Goal: Find specific page/section: Find specific page/section

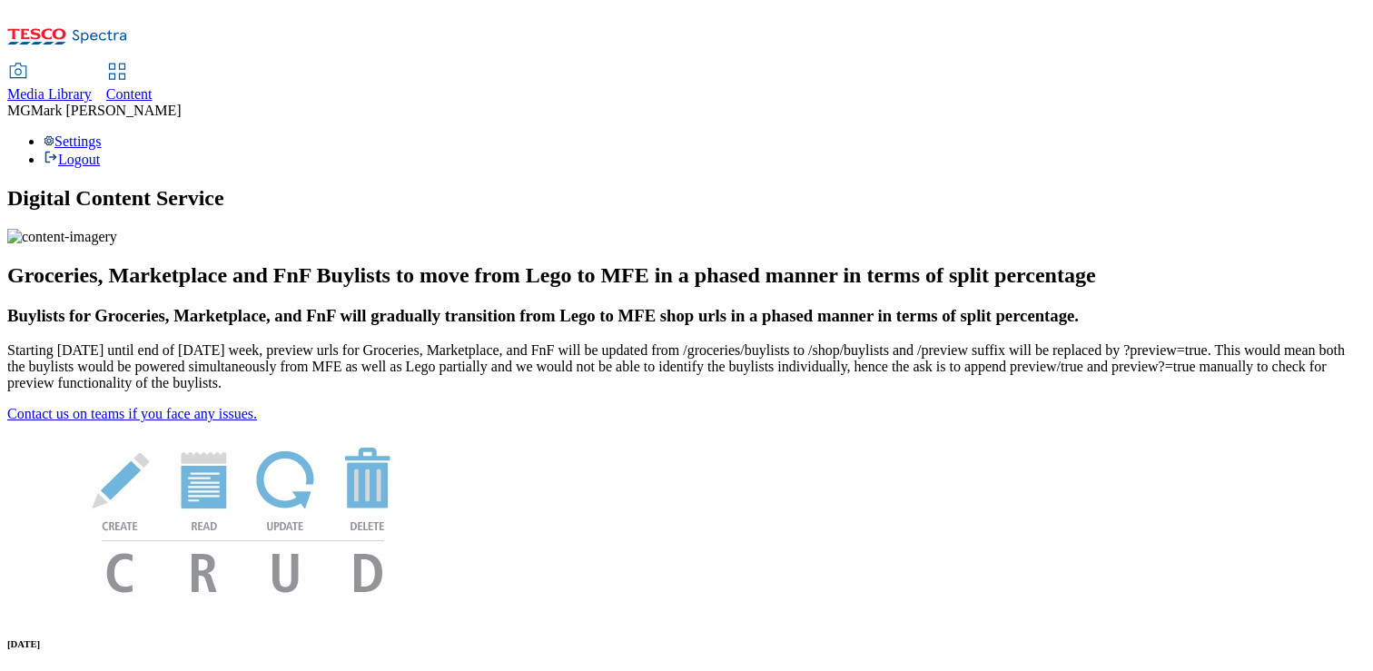
click at [153, 86] on div "Content" at bounding box center [129, 94] width 46 height 16
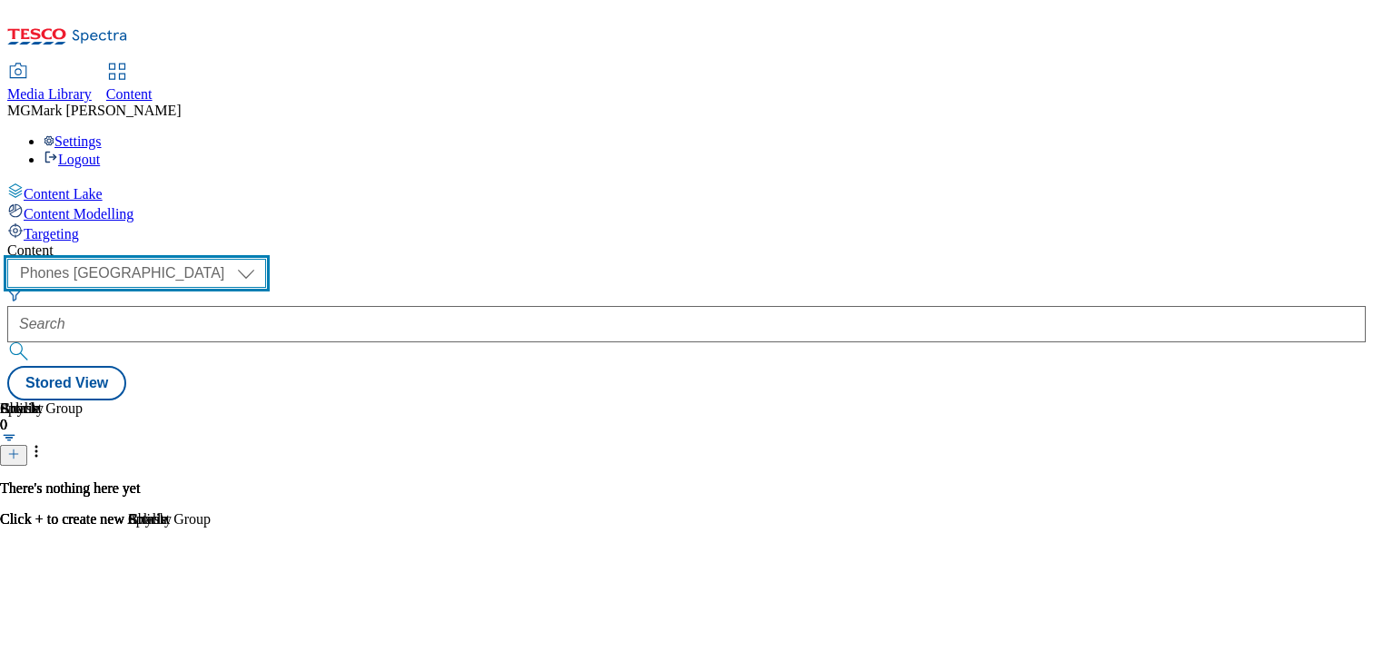
click at [266, 259] on select "Dotcom CZ Dotcom SK ghs-roi ghs-uk Phones UK" at bounding box center [136, 273] width 259 height 29
select select "ghs-uk"
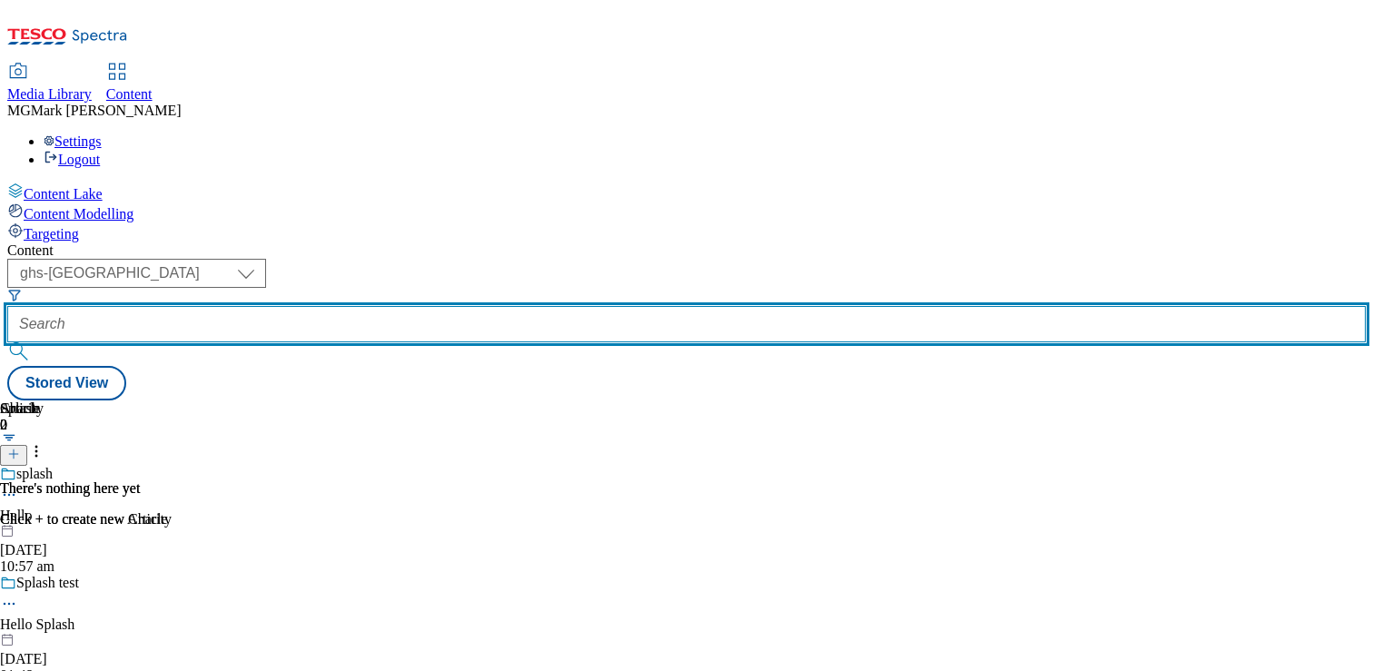
click at [476, 306] on input "text" at bounding box center [686, 324] width 1358 height 36
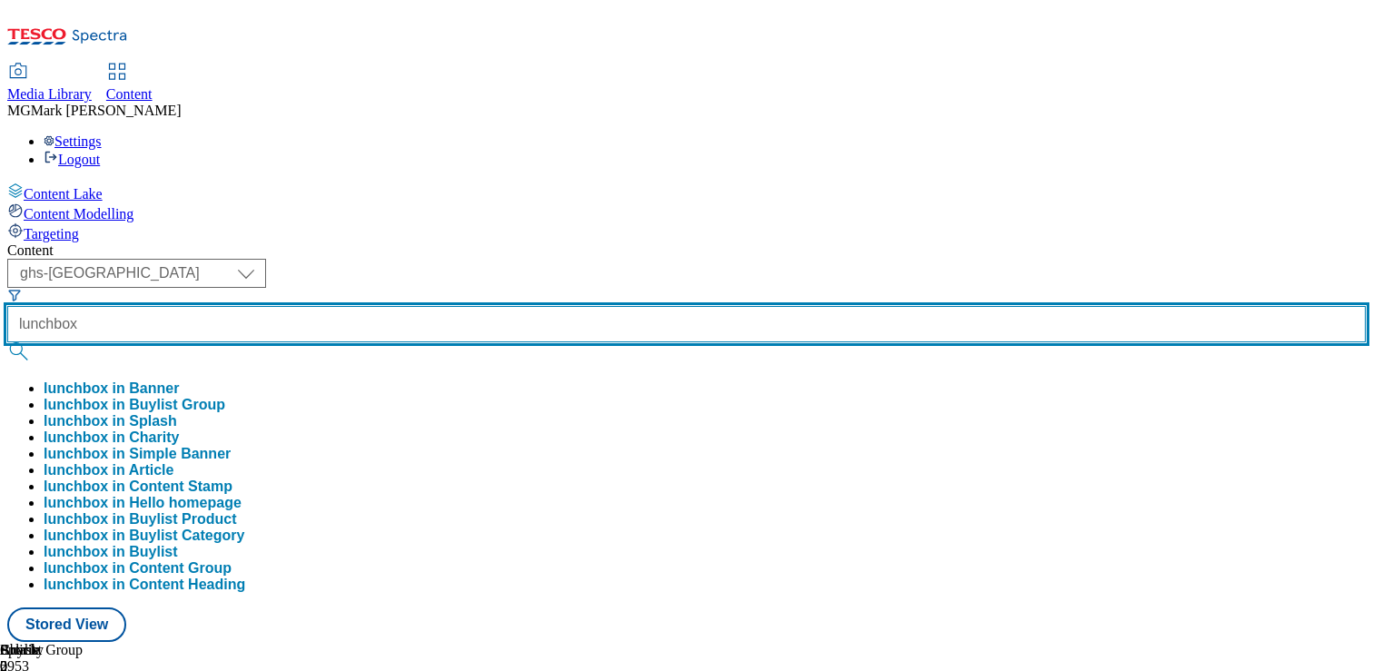
type input "lunchbox"
click at [7, 342] on button "submit" at bounding box center [19, 351] width 25 height 18
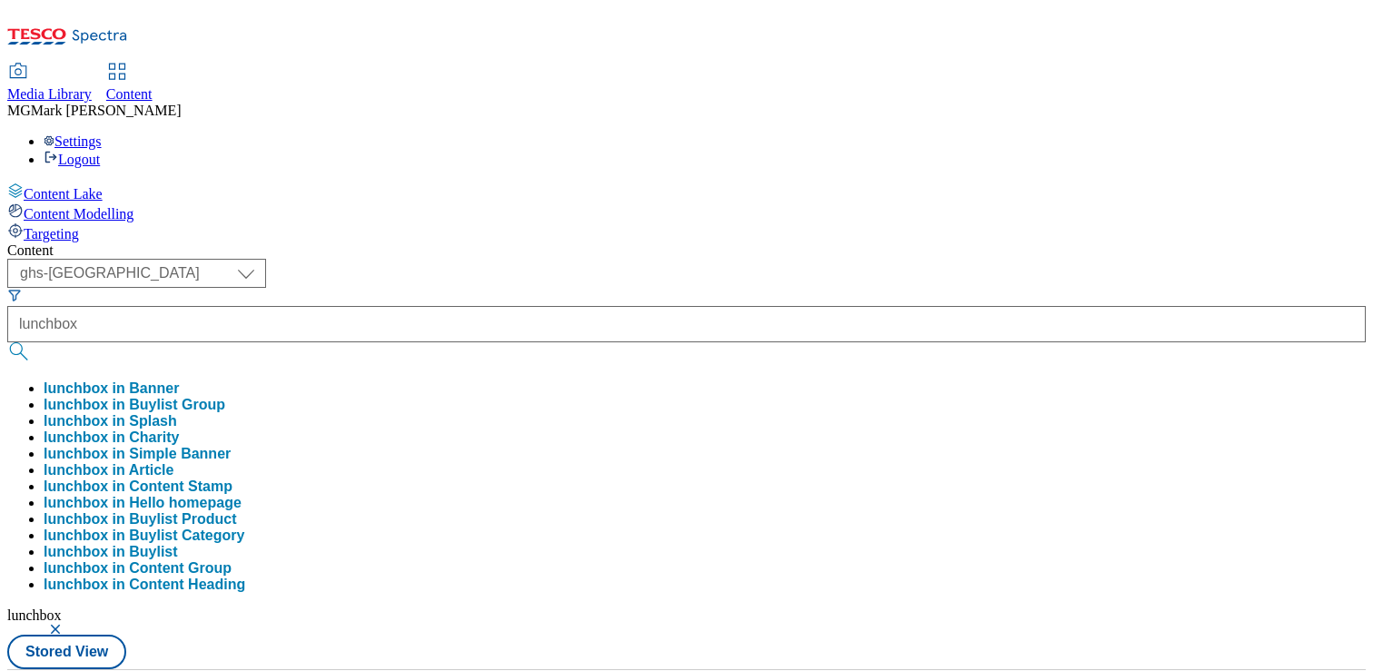
click at [735, 259] on div "( optional ) Dotcom CZ Dotcom SK ghs-roi ghs-uk Phones UK ghs-uk lunchbox lunch…" at bounding box center [686, 464] width 1358 height 410
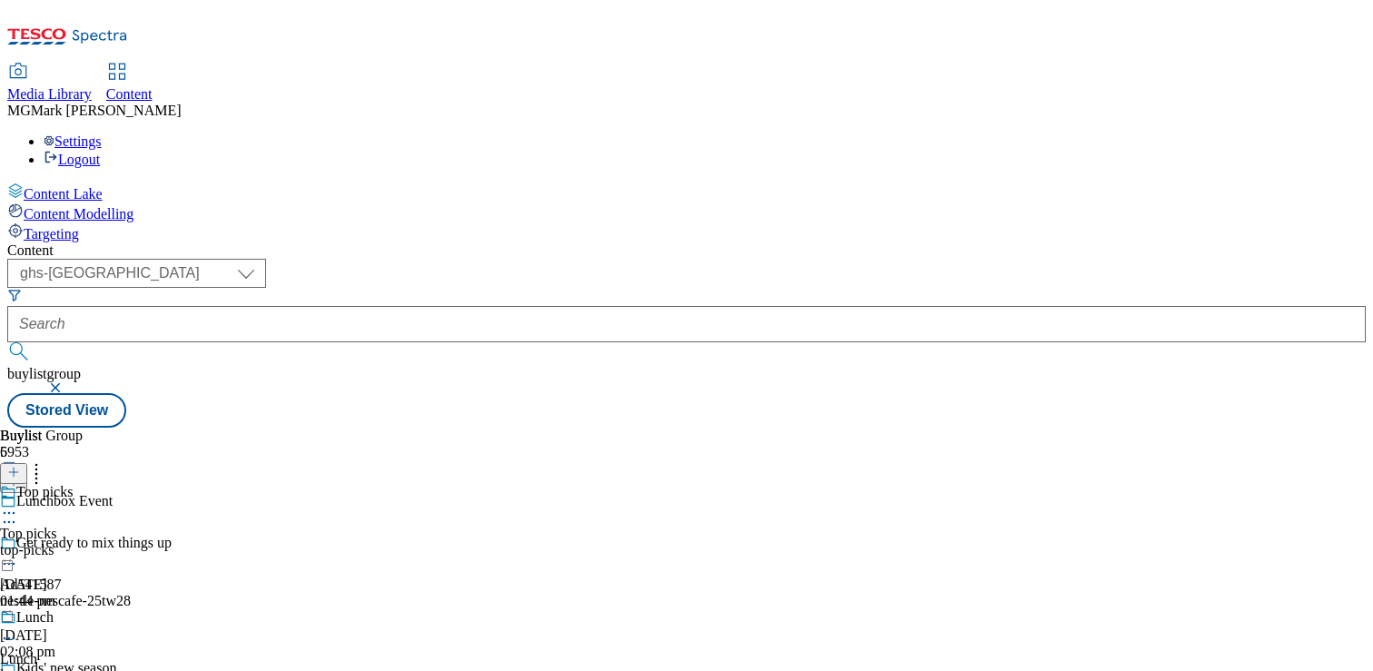
click at [92, 504] on div at bounding box center [46, 515] width 92 height 22
click at [151, 670] on span "Open Preview Url" at bounding box center [103, 677] width 94 height 14
